Goal: Transaction & Acquisition: Purchase product/service

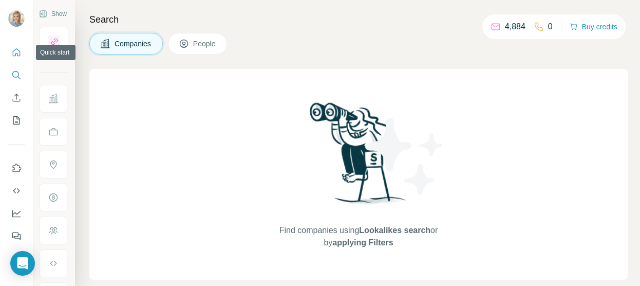
click at [16, 50] on icon "Quick start" at bounding box center [16, 52] width 10 height 10
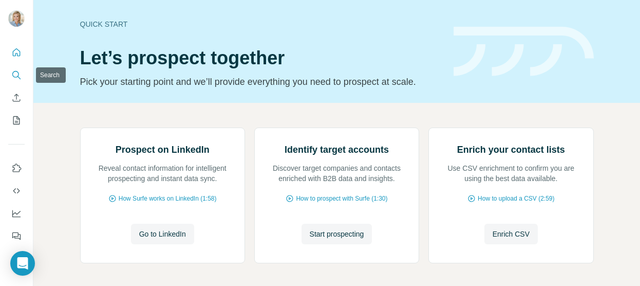
click at [10, 73] on button "Search" at bounding box center [16, 75] width 16 height 18
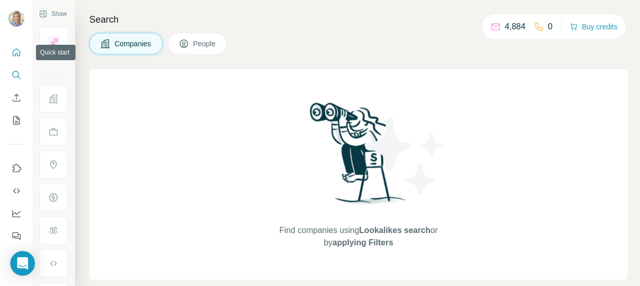
click at [16, 55] on icon "Quick start" at bounding box center [16, 52] width 10 height 10
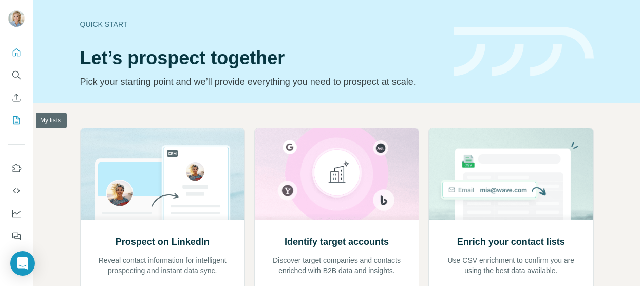
click at [14, 115] on button "My lists" at bounding box center [16, 120] width 16 height 18
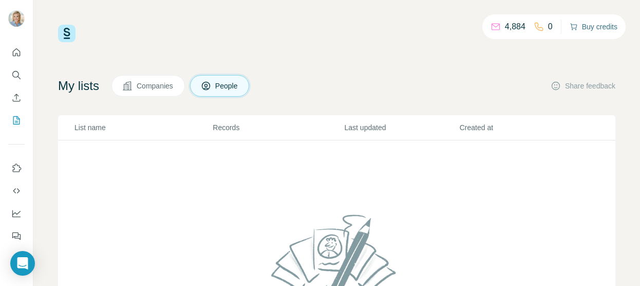
click at [598, 28] on button "Buy credits" at bounding box center [594, 27] width 48 height 14
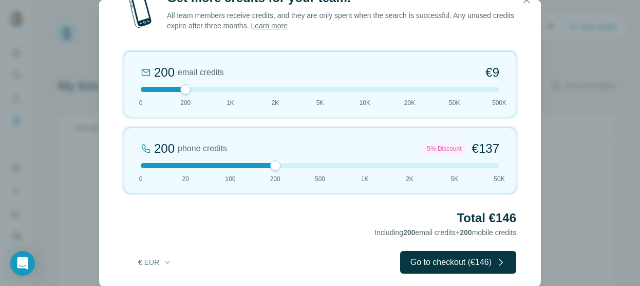
drag, startPoint x: 185, startPoint y: 168, endPoint x: 287, endPoint y: 170, distance: 101.8
click at [287, 170] on div "200 phone credits 5% Discount €137 0 20 100 200 500 1K 2K 5K 50K" at bounding box center [320, 160] width 393 height 66
click at [234, 164] on div at bounding box center [320, 165] width 359 height 5
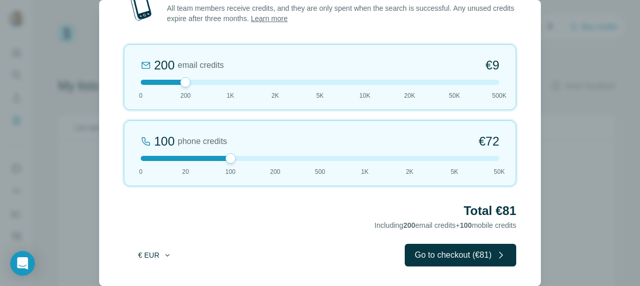
click at [155, 254] on button "€ EUR" at bounding box center [155, 255] width 48 height 18
click at [150, 276] on span "$ USD" at bounding box center [143, 277] width 21 height 10
click at [145, 256] on button "$ USD" at bounding box center [155, 255] width 48 height 18
click at [144, 274] on div "$ USD € EUR" at bounding box center [176, 286] width 104 height 42
click at [153, 252] on button "$ USD" at bounding box center [155, 255] width 48 height 18
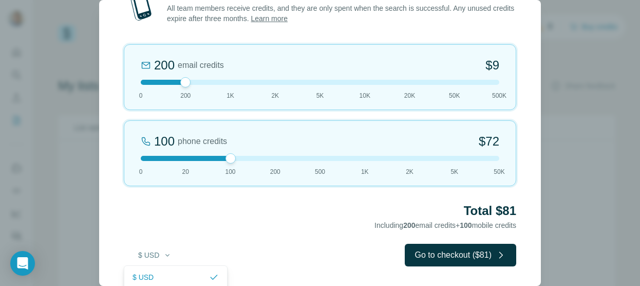
click at [150, 284] on div "$ USD € EUR" at bounding box center [176, 286] width 104 height 42
drag, startPoint x: 227, startPoint y: 158, endPoint x: 192, endPoint y: 159, distance: 35.0
click at [192, 159] on div at bounding box center [320, 158] width 359 height 5
click at [39, 38] on div "Get more credits for your team! All team members receive credits, and they are …" at bounding box center [320, 143] width 640 height 286
click at [567, 91] on div "Get more credits for your team! All team members receive credits, and they are …" at bounding box center [320, 143] width 640 height 286
